Goal: Task Accomplishment & Management: Use online tool/utility

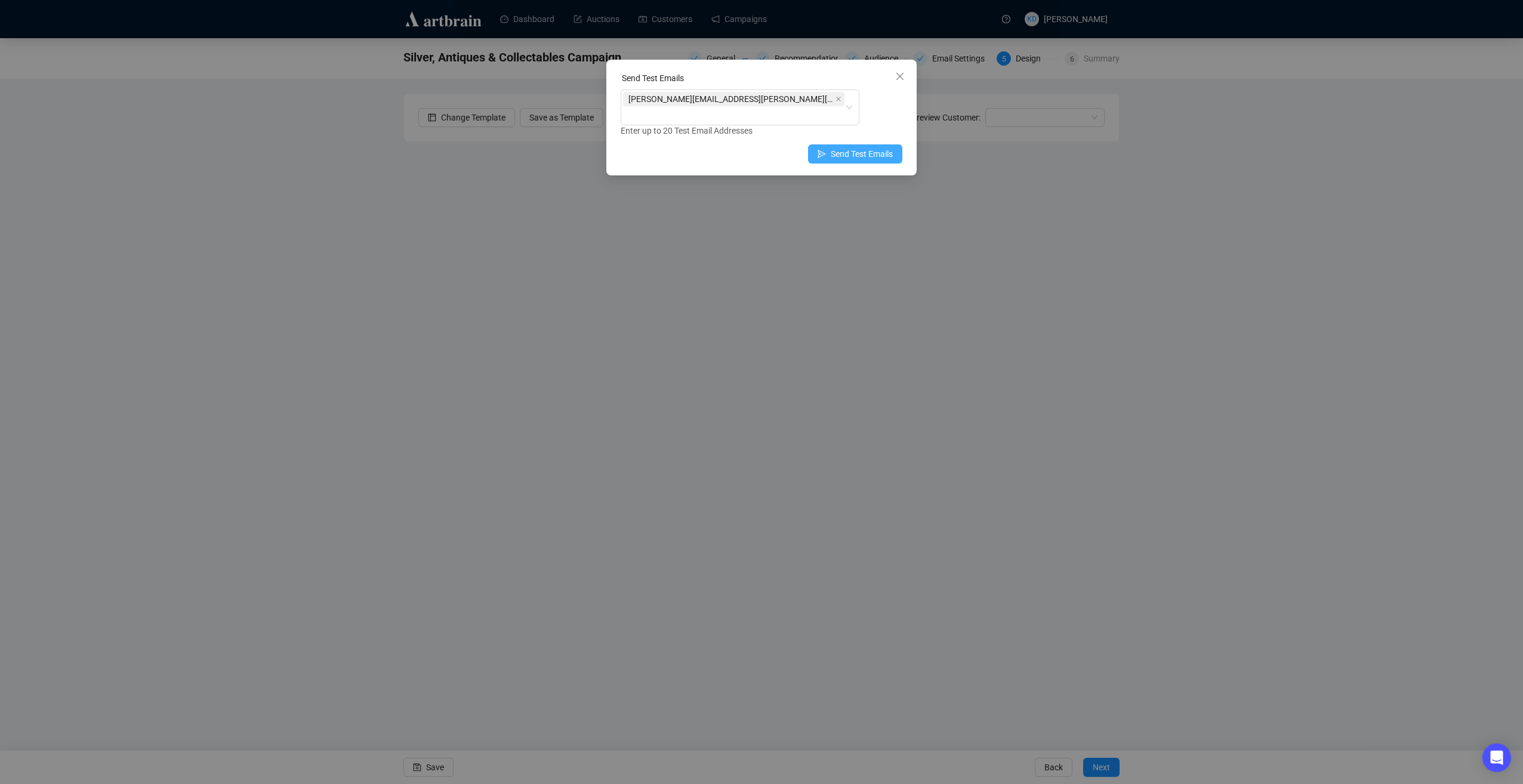
click at [866, 148] on span "Send Test Emails" at bounding box center [862, 154] width 62 height 13
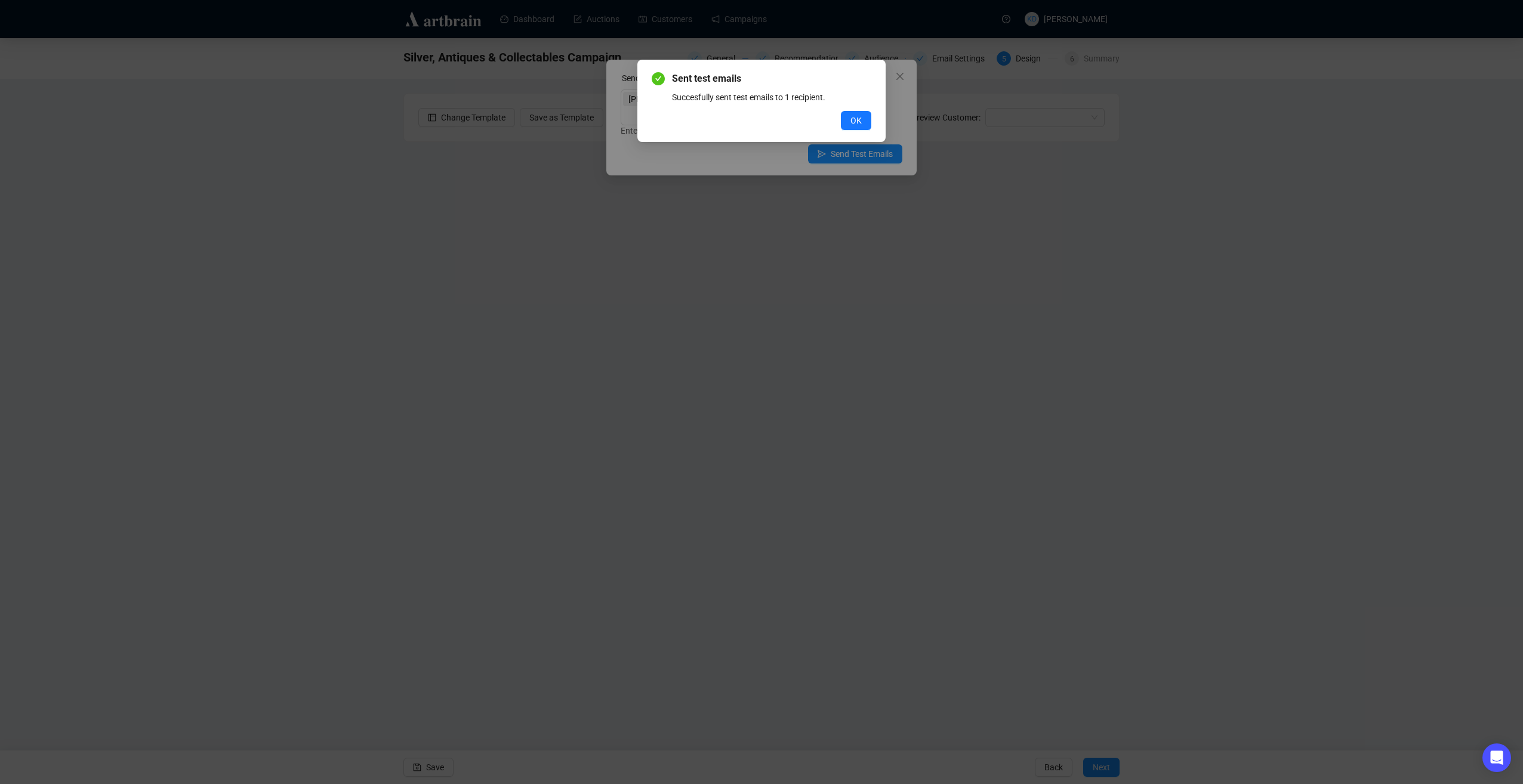
click at [861, 115] on button "OK" at bounding box center [856, 120] width 31 height 19
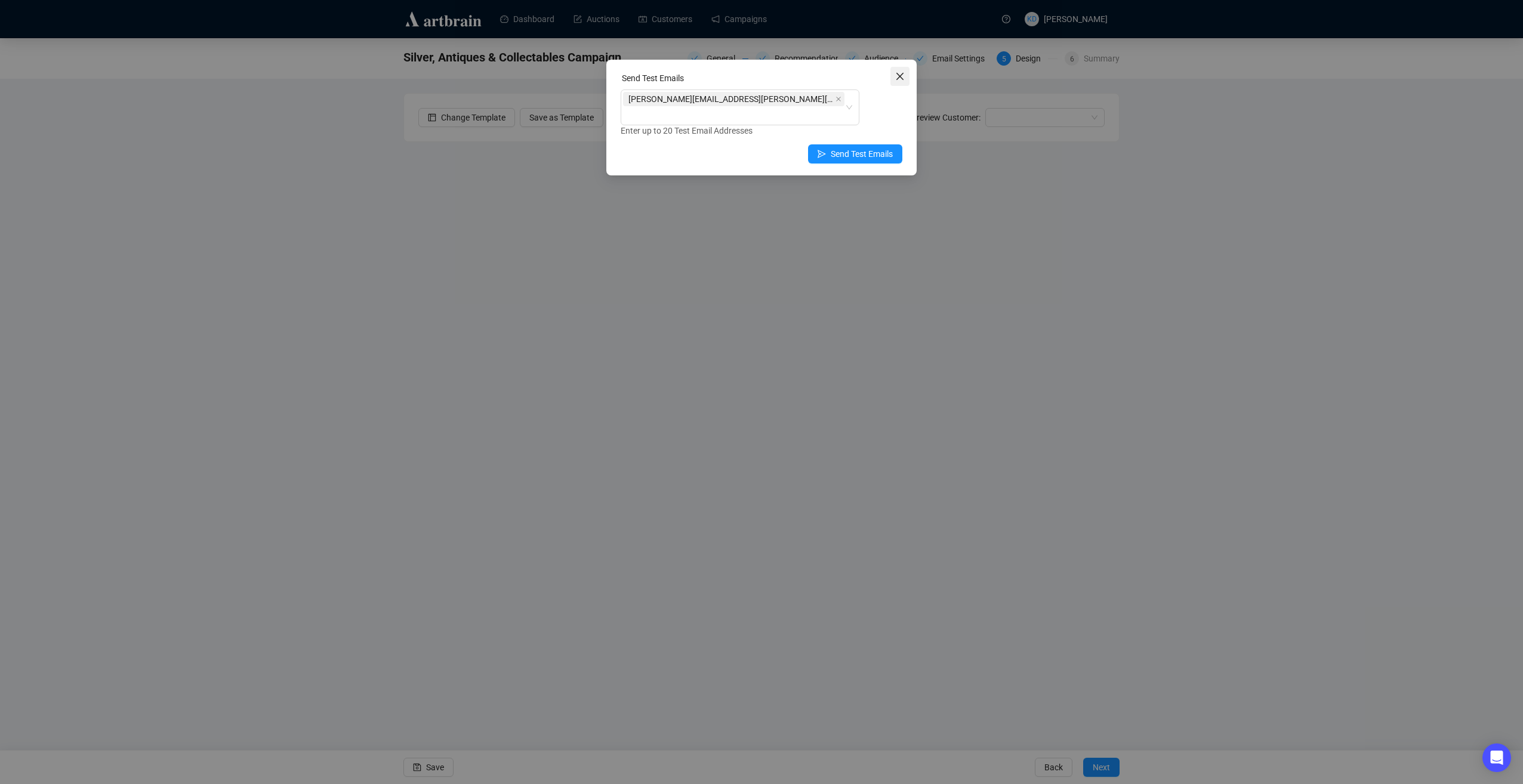
click at [897, 73] on icon "close" at bounding box center [900, 76] width 10 height 10
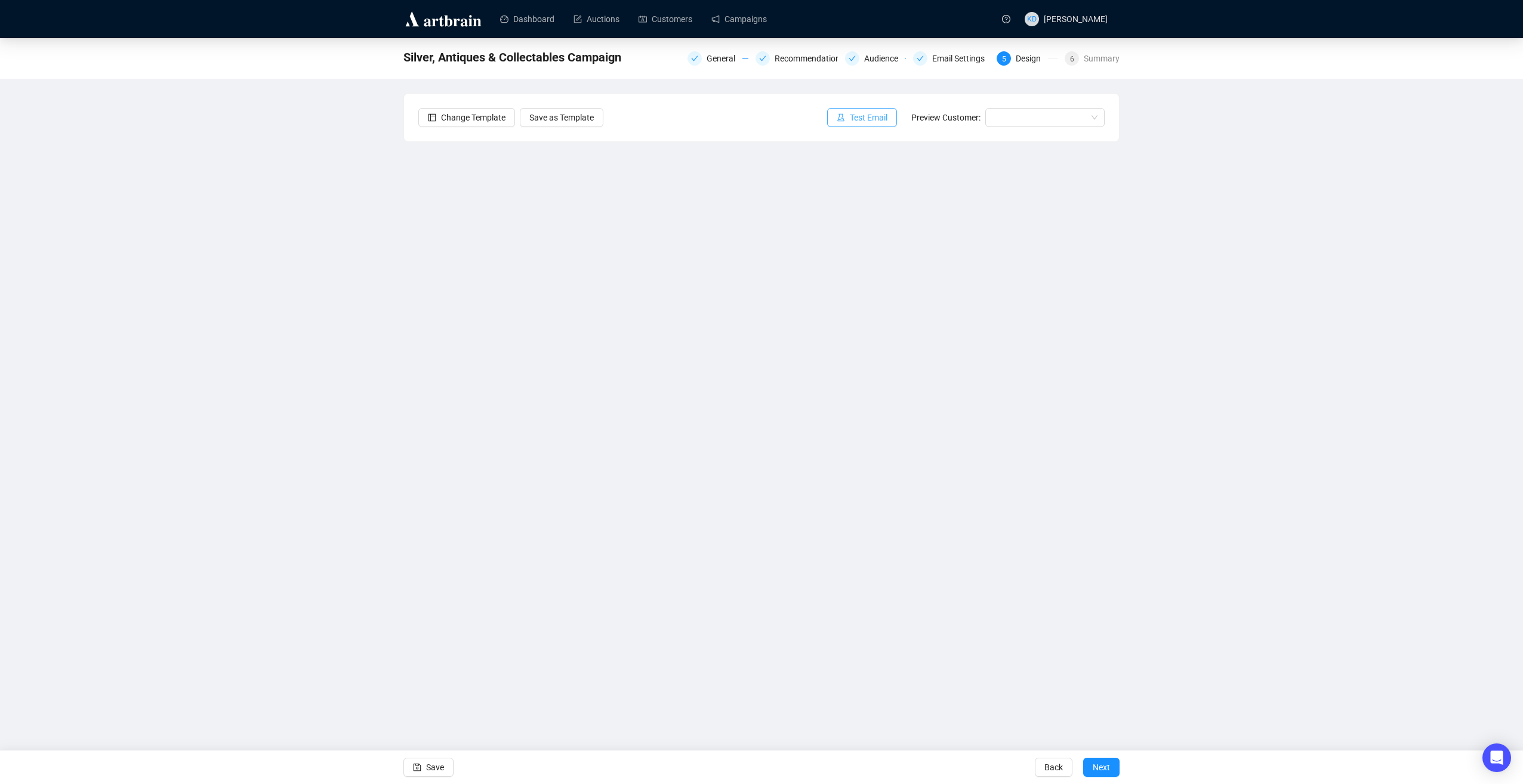
click at [874, 119] on span "Test Email" at bounding box center [868, 117] width 37 height 13
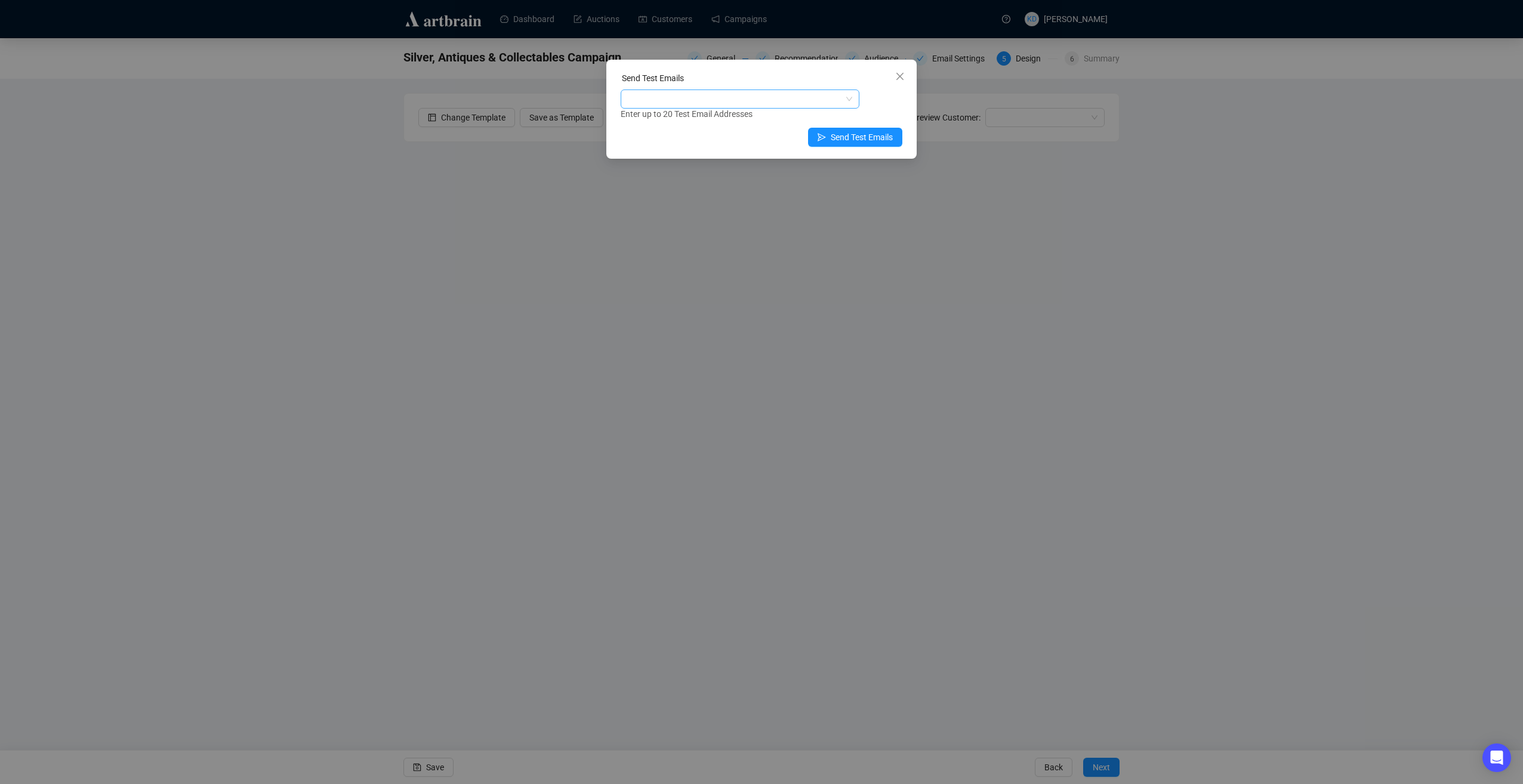
click at [735, 107] on div at bounding box center [734, 99] width 222 height 17
type input "[PERSON_NAME][EMAIL_ADDRESS][PERSON_NAME][DOMAIN_NAME]"
click at [726, 129] on div "[PERSON_NAME][EMAIL_ADDRESS][PERSON_NAME][DOMAIN_NAME]" at bounding box center [740, 122] width 234 height 19
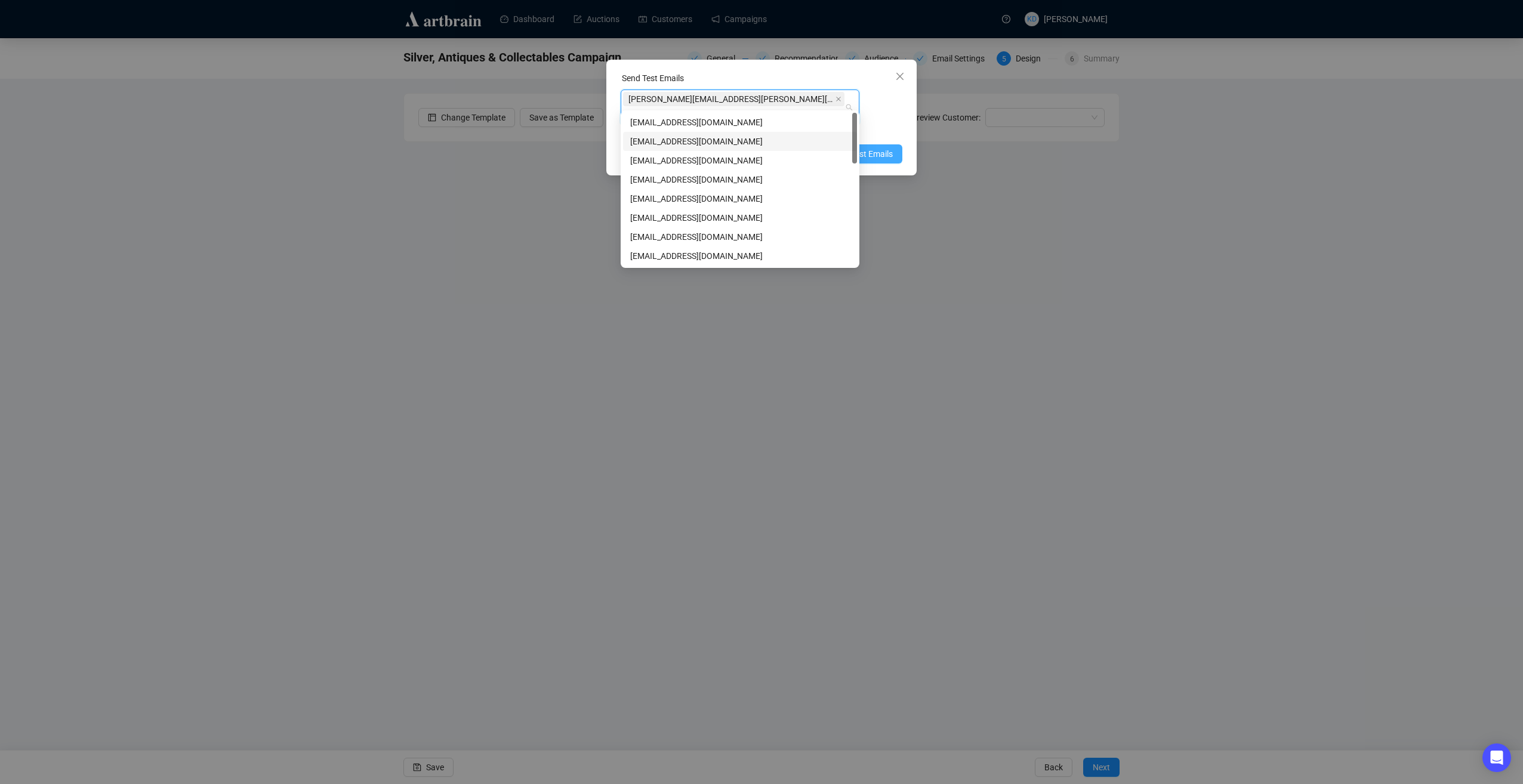
click at [902, 145] on button "Send Test Emails" at bounding box center [855, 154] width 95 height 19
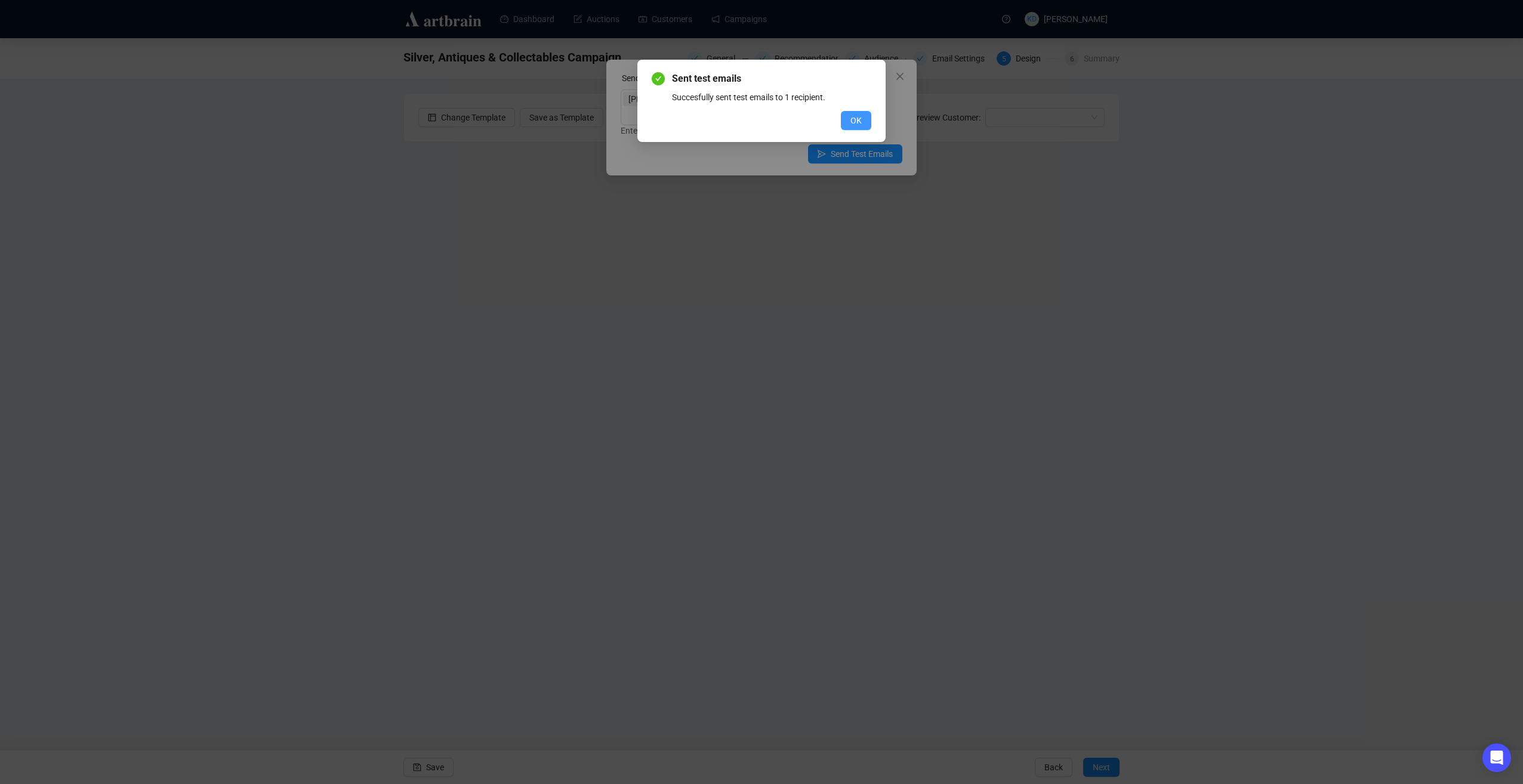
click at [855, 119] on span "OK" at bounding box center [856, 120] width 11 height 13
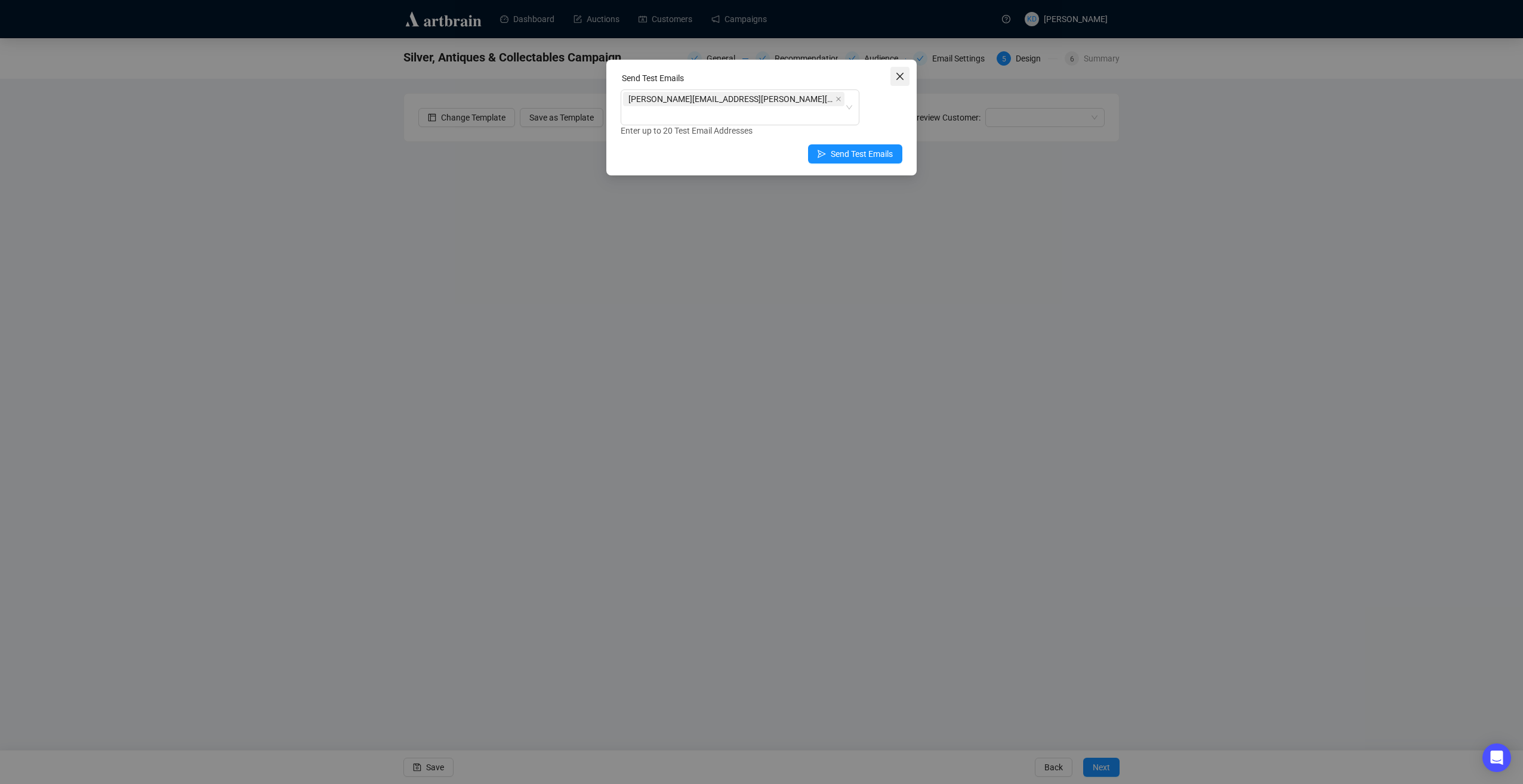
click at [893, 74] on span "Close" at bounding box center [900, 76] width 19 height 10
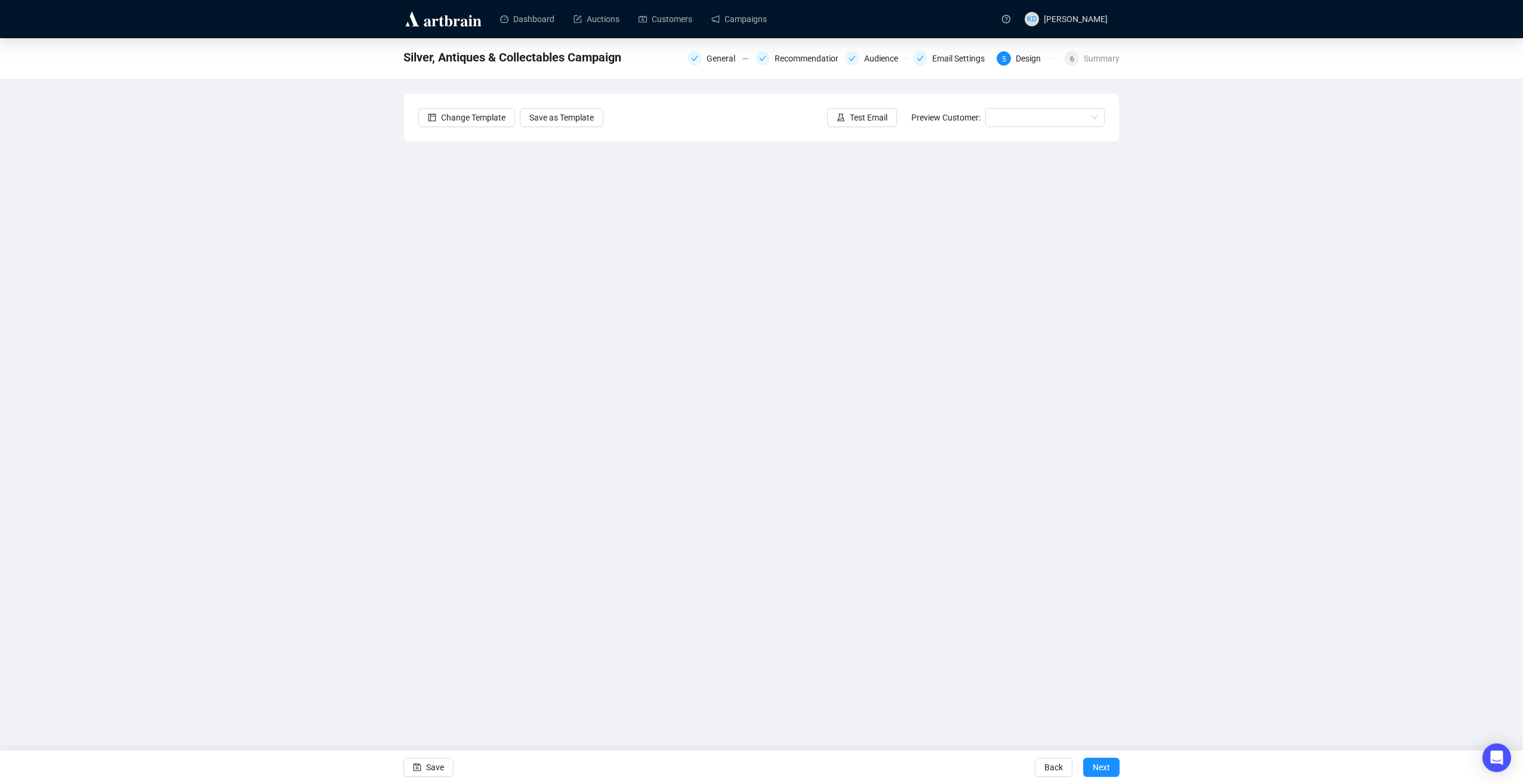
click at [1240, 413] on div "Silver, Antiques & Collectables Campaign General Recommendations Audience Email…" at bounding box center [761, 333] width 1523 height 590
click at [1030, 115] on input "search" at bounding box center [1039, 117] width 95 height 18
click at [1031, 159] on div "[PERSON_NAME] | Example" at bounding box center [1045, 161] width 100 height 13
